Goal: Task Accomplishment & Management: Manage account settings

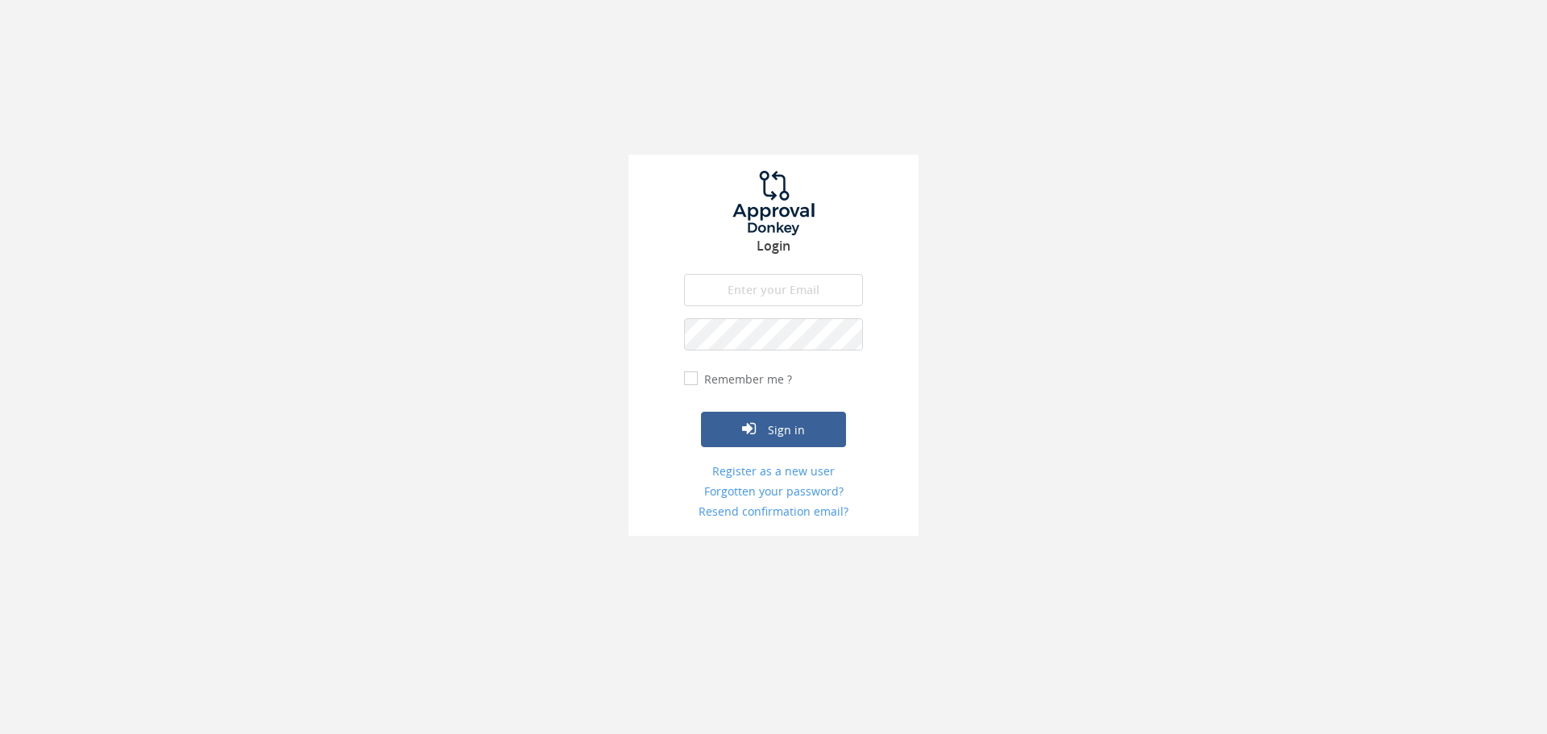
type input "Myndhome.pro@gmail.com"
click at [743, 383] on label "Remember me ?" at bounding box center [746, 379] width 92 height 16
click at [694, 383] on input "Remember me ?" at bounding box center [689, 379] width 10 height 10
click at [743, 383] on label "Remember me ?" at bounding box center [746, 379] width 92 height 16
click at [694, 383] on input "Remember me ?" at bounding box center [689, 379] width 10 height 10
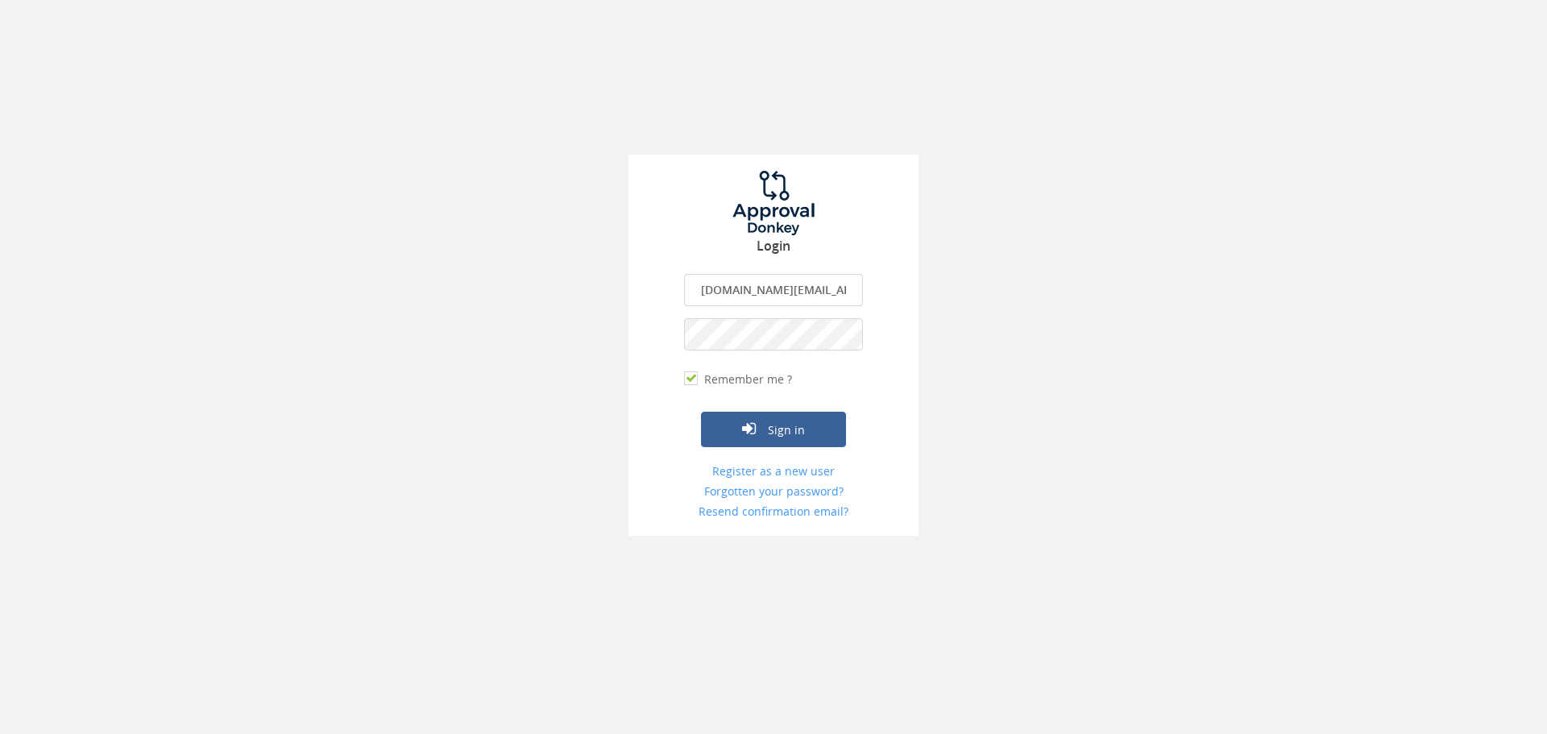
checkbox input "false"
click at [766, 425] on button "Sign in" at bounding box center [773, 429] width 145 height 35
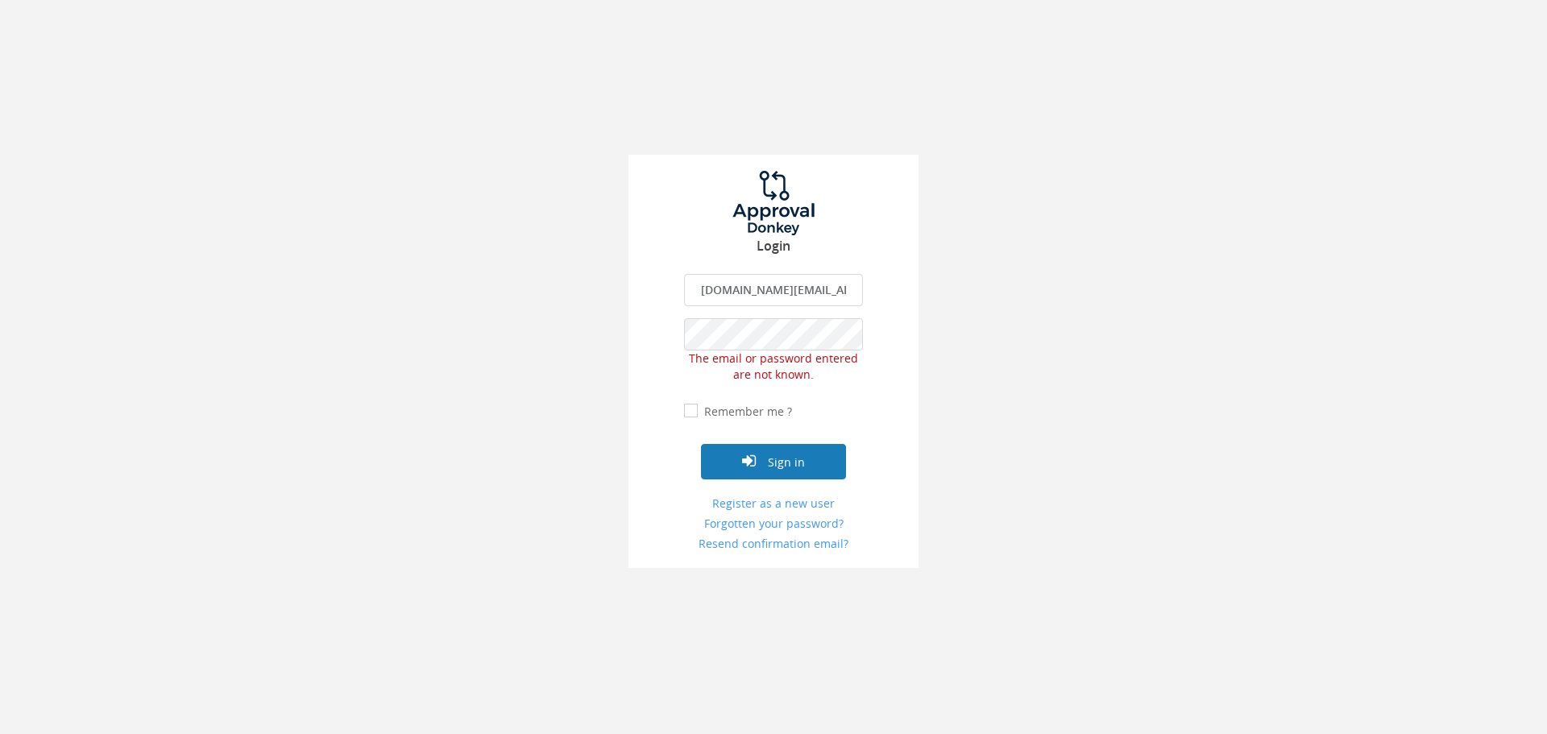
click at [750, 473] on button "Sign in" at bounding box center [773, 461] width 145 height 35
